Goal: Task Accomplishment & Management: Manage account settings

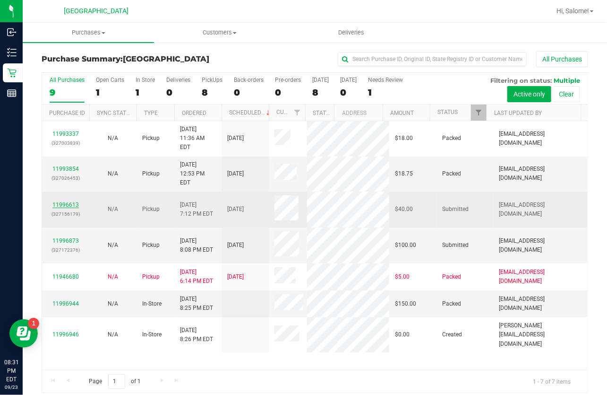
click at [71, 201] on link "11996613" at bounding box center [65, 204] width 26 height 7
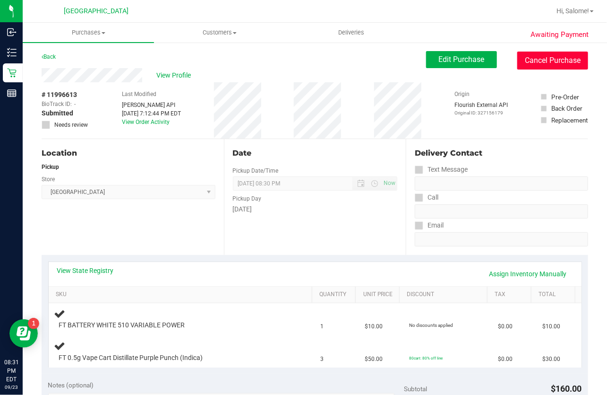
click at [550, 57] on button "Cancel Purchase" at bounding box center [552, 61] width 71 height 18
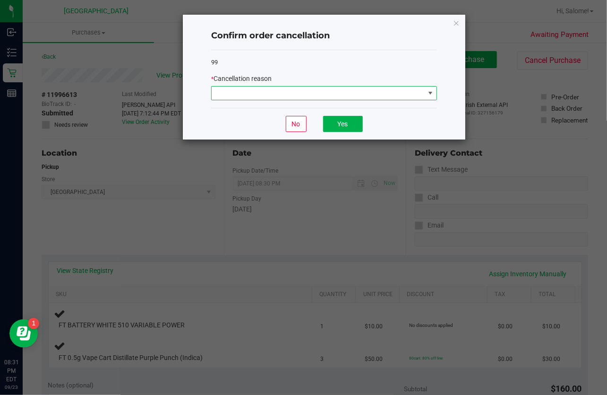
click at [397, 98] on span at bounding box center [318, 92] width 213 height 13
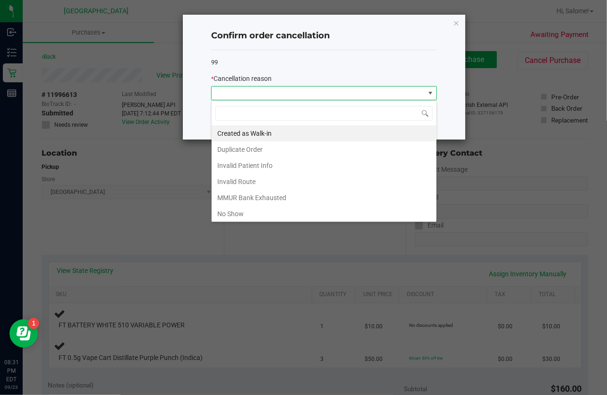
scroll to position [14, 226]
click at [266, 219] on li "No Show" at bounding box center [324, 214] width 225 height 16
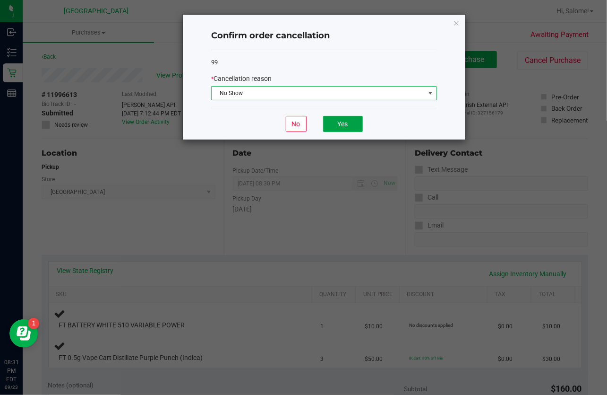
click at [338, 121] on button "Yes" at bounding box center [343, 124] width 40 height 16
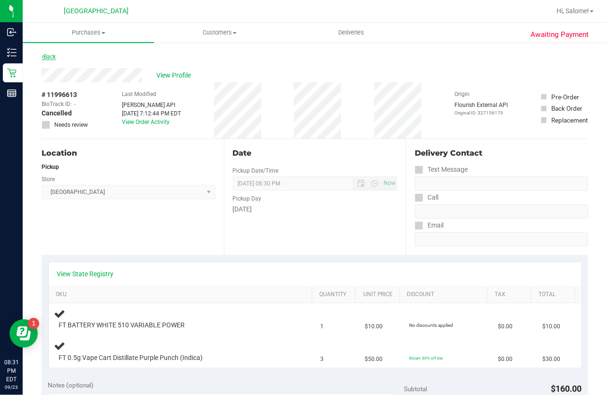
click at [51, 57] on link "Back" at bounding box center [49, 56] width 14 height 7
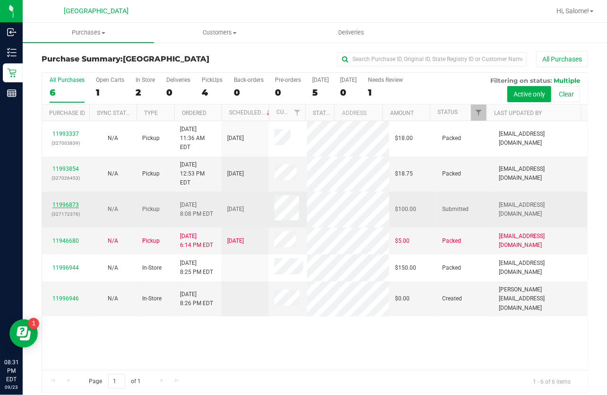
click at [73, 201] on link "11996873" at bounding box center [65, 204] width 26 height 7
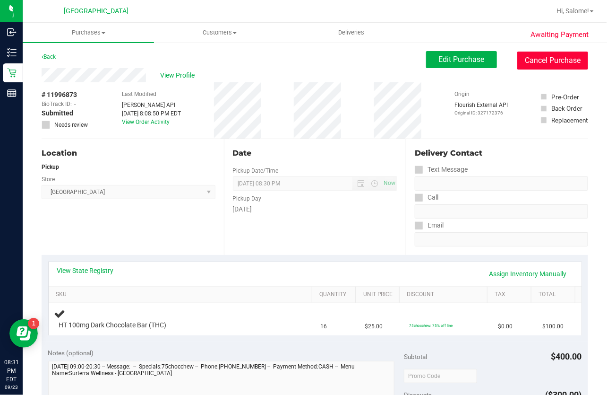
click at [557, 66] on button "Cancel Purchase" at bounding box center [552, 61] width 71 height 18
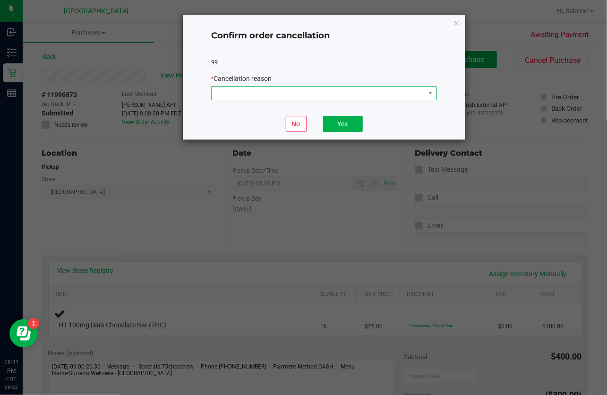
click at [363, 93] on span at bounding box center [318, 92] width 213 height 13
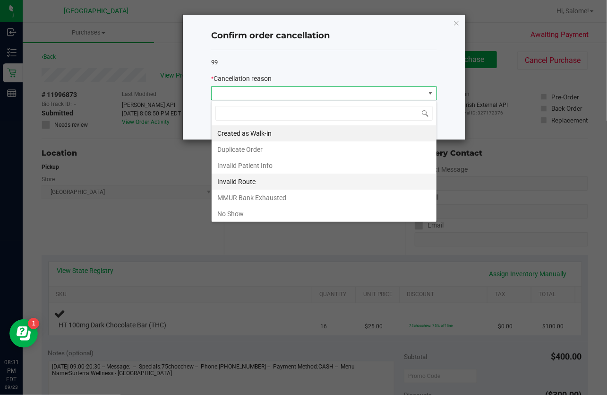
scroll to position [14, 226]
click at [263, 214] on li "No Show" at bounding box center [324, 214] width 225 height 16
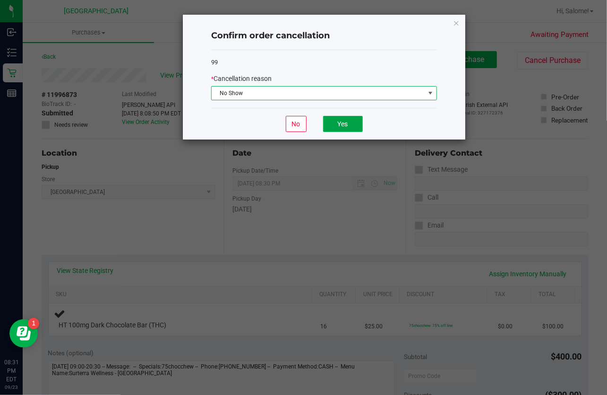
click at [361, 122] on button "Yes" at bounding box center [343, 124] width 40 height 16
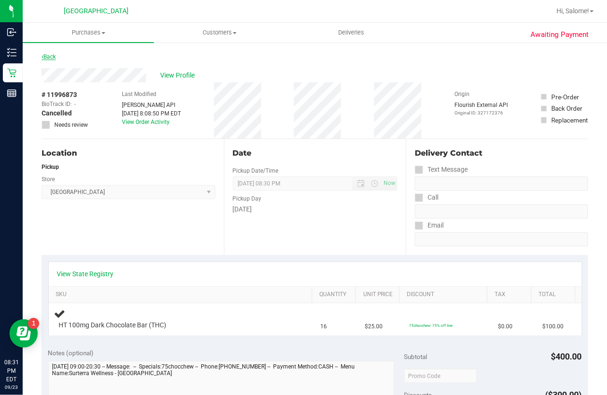
click at [50, 57] on link "Back" at bounding box center [49, 56] width 14 height 7
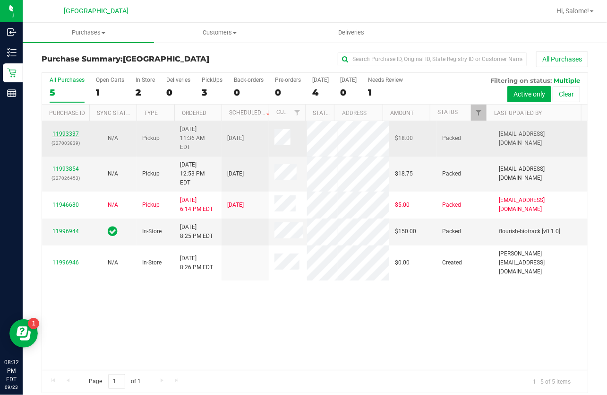
click at [68, 130] on link "11993337" at bounding box center [65, 133] width 26 height 7
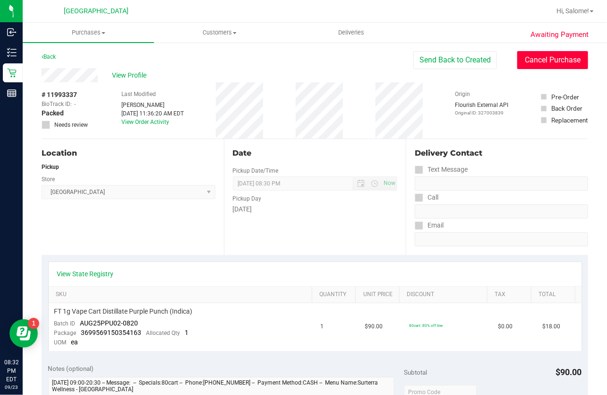
click at [551, 60] on button "Cancel Purchase" at bounding box center [552, 60] width 71 height 18
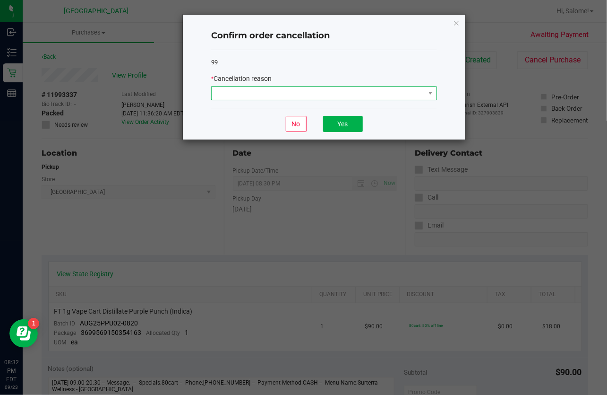
click at [349, 97] on span at bounding box center [318, 92] width 213 height 13
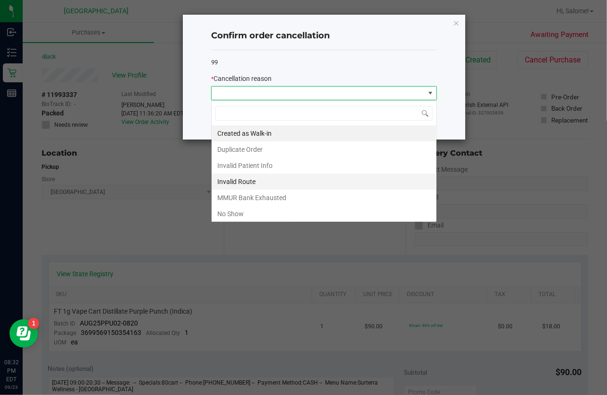
scroll to position [14, 226]
click at [269, 215] on li "No Show" at bounding box center [324, 214] width 225 height 16
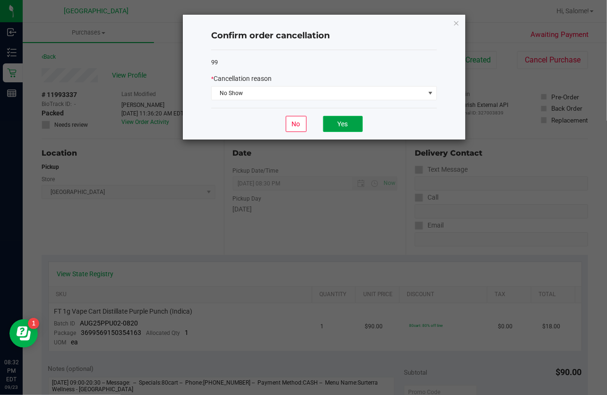
click at [339, 123] on button "Yes" at bounding box center [343, 124] width 40 height 16
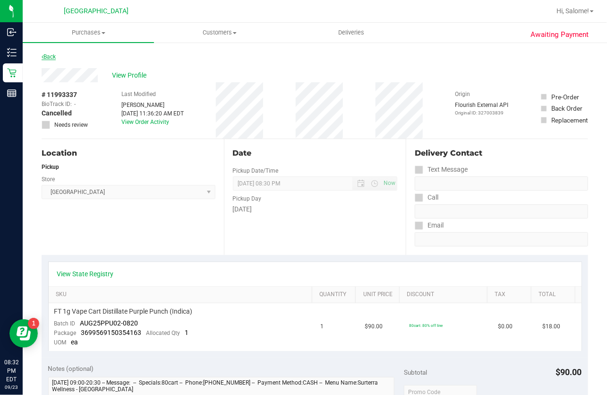
click at [43, 55] on icon at bounding box center [43, 57] width 2 height 6
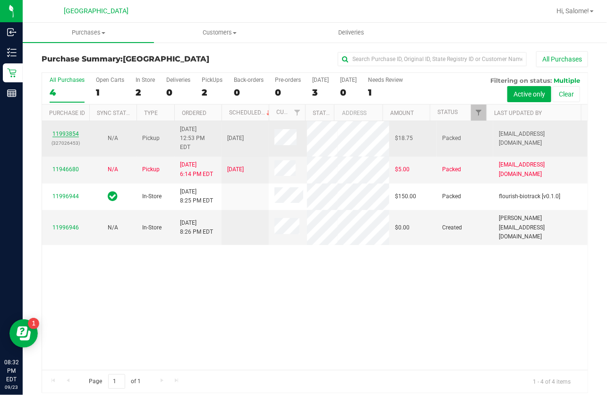
click at [71, 130] on link "11993854" at bounding box center [65, 133] width 26 height 7
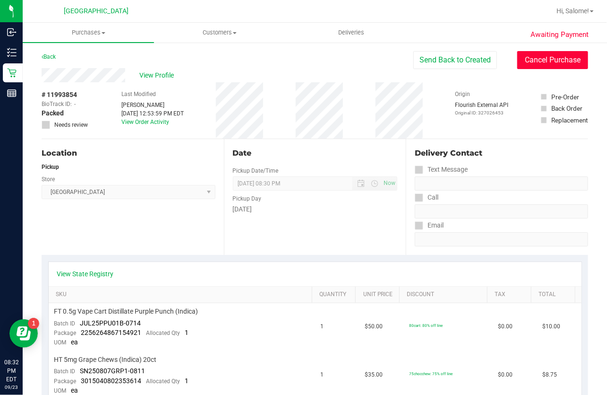
click at [527, 63] on button "Cancel Purchase" at bounding box center [552, 60] width 71 height 18
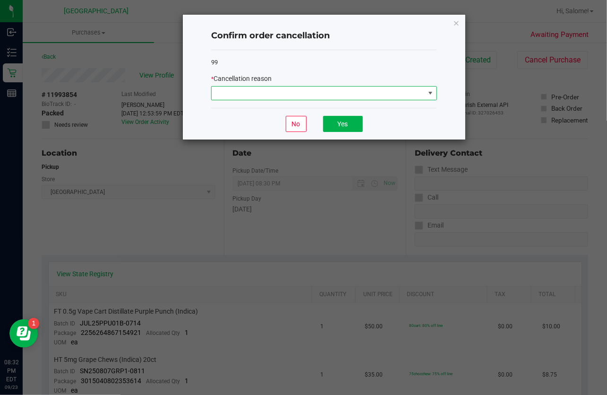
drag, startPoint x: 327, startPoint y: 90, endPoint x: 329, endPoint y: 98, distance: 8.2
click at [328, 90] on span at bounding box center [318, 92] width 213 height 13
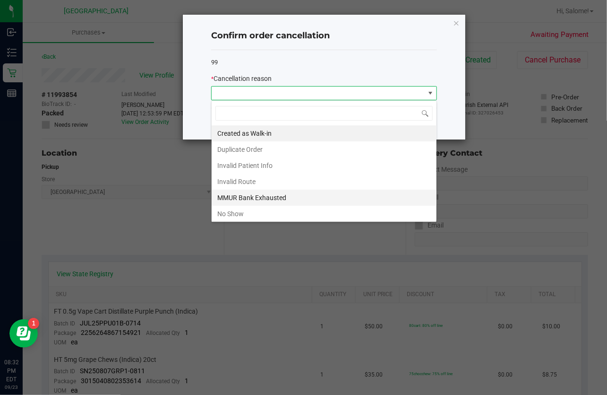
scroll to position [14, 226]
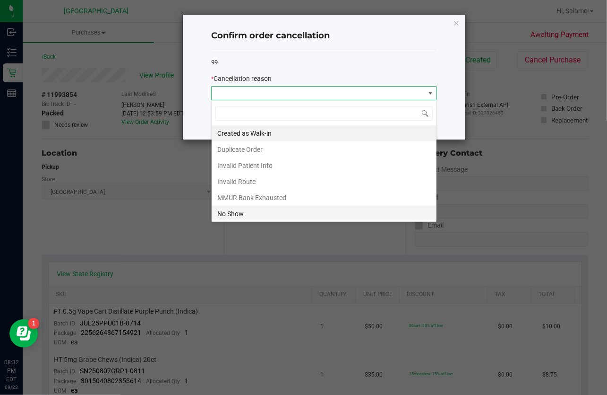
click at [273, 210] on li "No Show" at bounding box center [324, 214] width 225 height 16
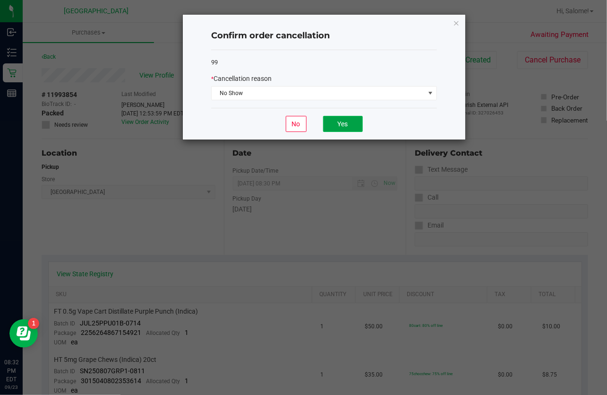
click at [342, 125] on button "Yes" at bounding box center [343, 124] width 40 height 16
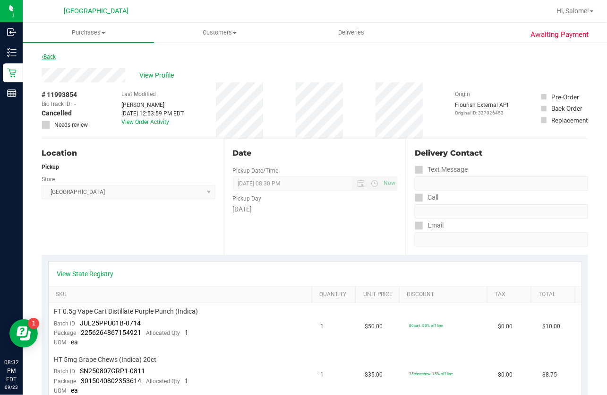
click at [42, 56] on icon at bounding box center [43, 57] width 2 height 6
